Goal: Navigation & Orientation: Find specific page/section

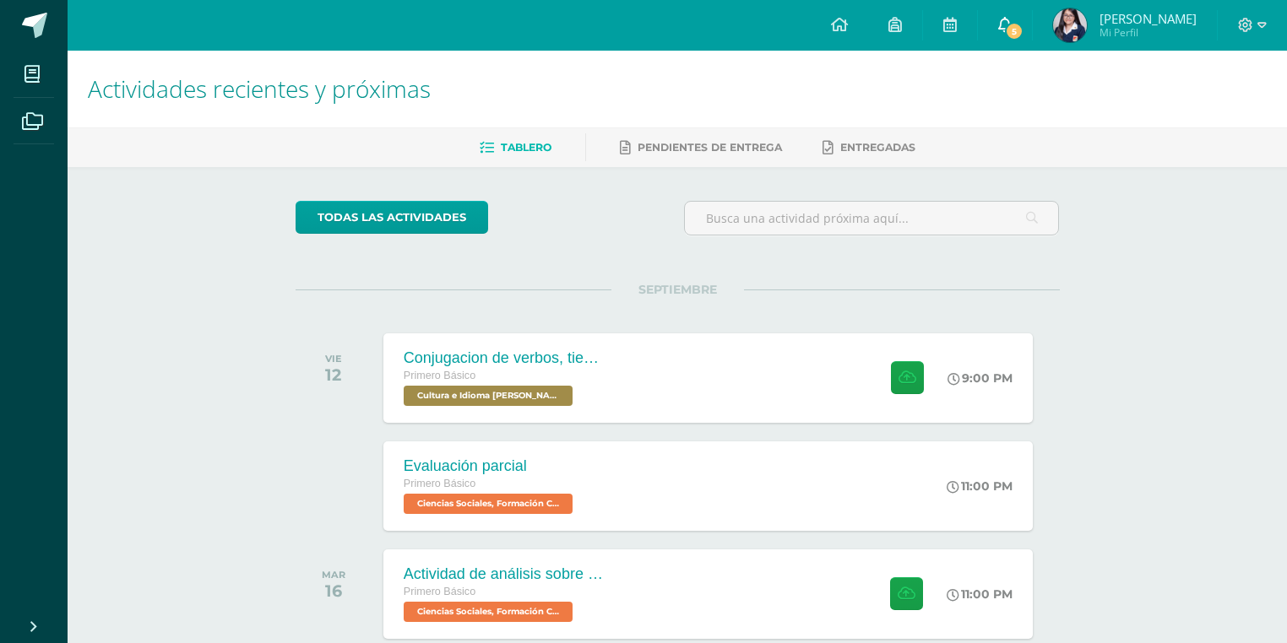
click at [1017, 46] on link "5" at bounding box center [1005, 25] width 54 height 51
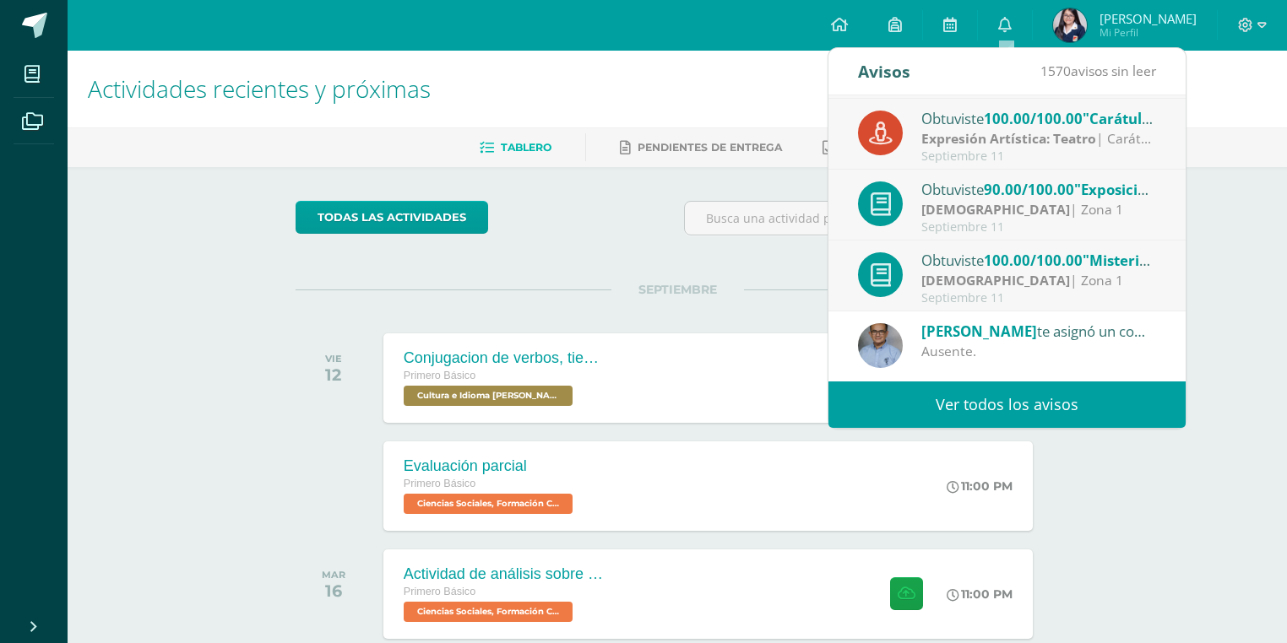
scroll to position [135, 0]
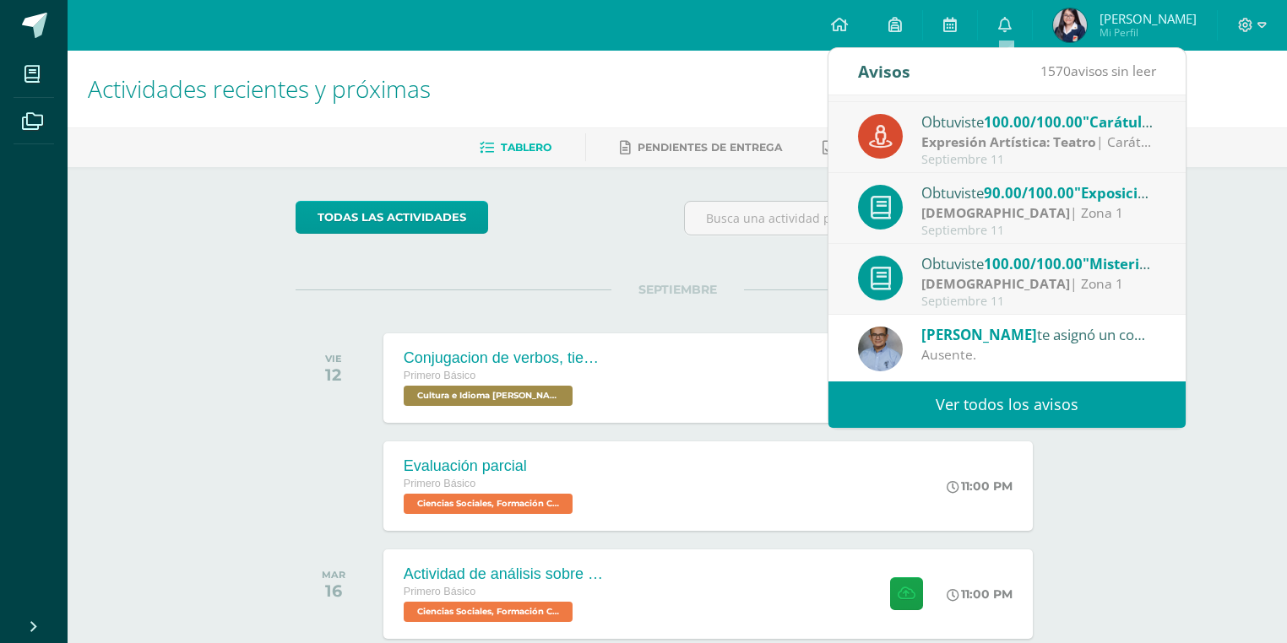
click at [983, 209] on strong "[DEMOGRAPHIC_DATA]" at bounding box center [995, 213] width 149 height 19
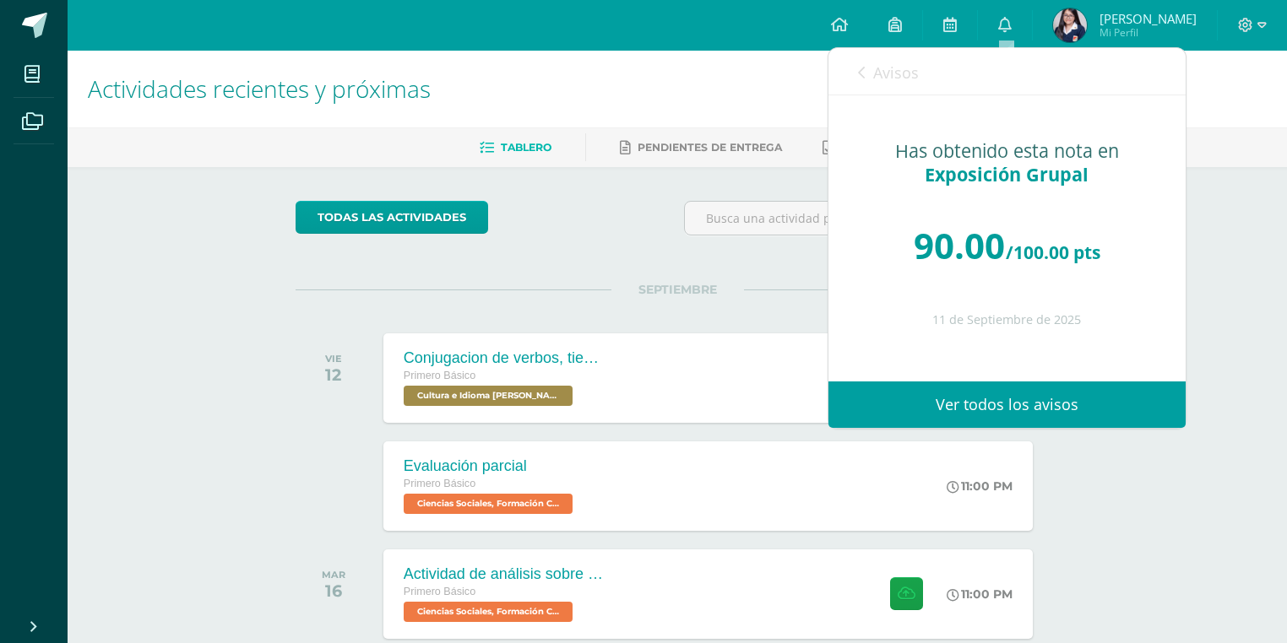
click at [865, 60] on link "Avisos" at bounding box center [888, 72] width 61 height 48
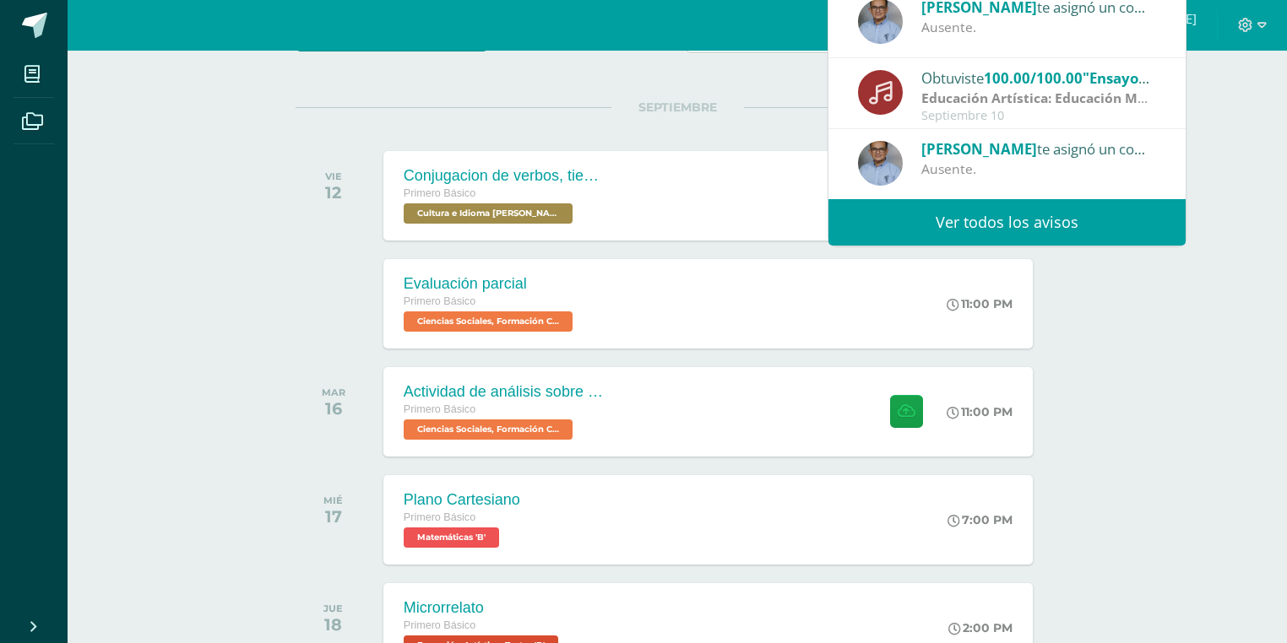
scroll to position [270, 0]
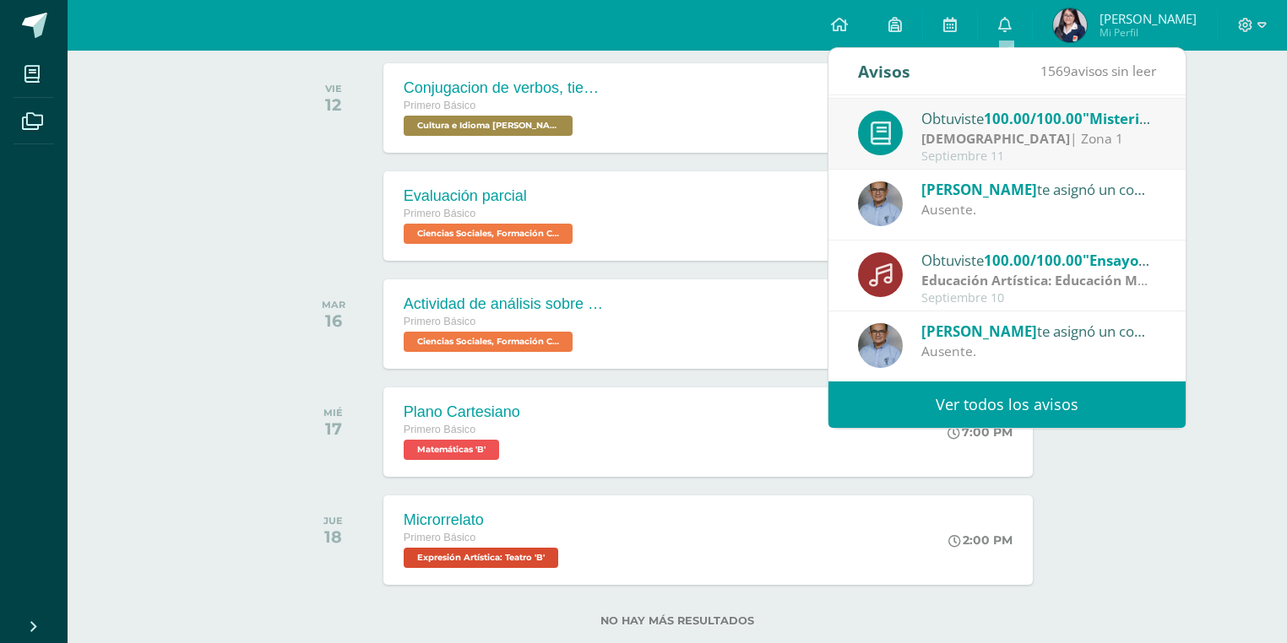
click at [136, 181] on div "Actividades recientes y próximas Tablero Pendientes de entrega Entregadas todas…" at bounding box center [677, 230] width 1219 height 901
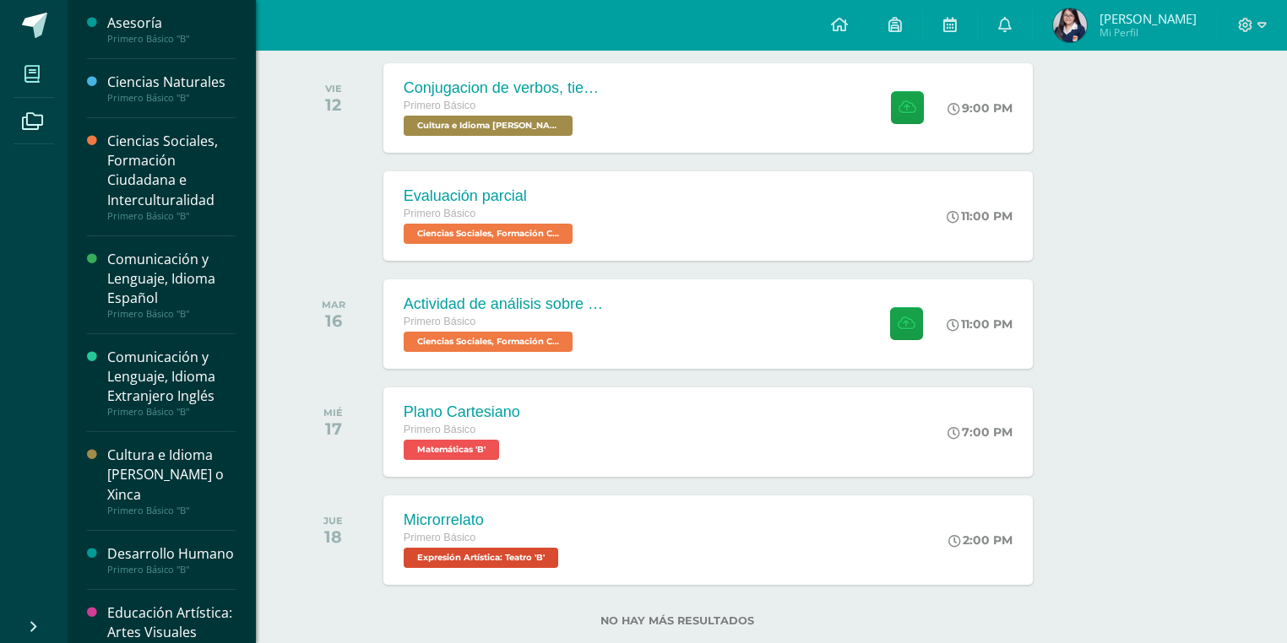
click at [52, 72] on link "Mis cursos" at bounding box center [34, 74] width 41 height 47
